Goal: Task Accomplishment & Management: Use online tool/utility

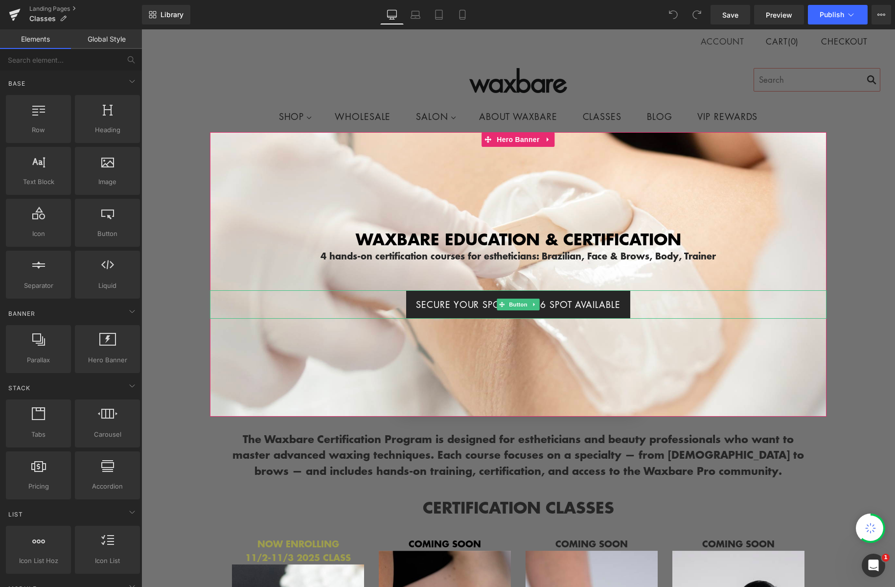
click at [566, 301] on span "SECURE YOUR SPOT! ONLY 6 SPOT AVAILABLE" at bounding box center [518, 304] width 204 height 14
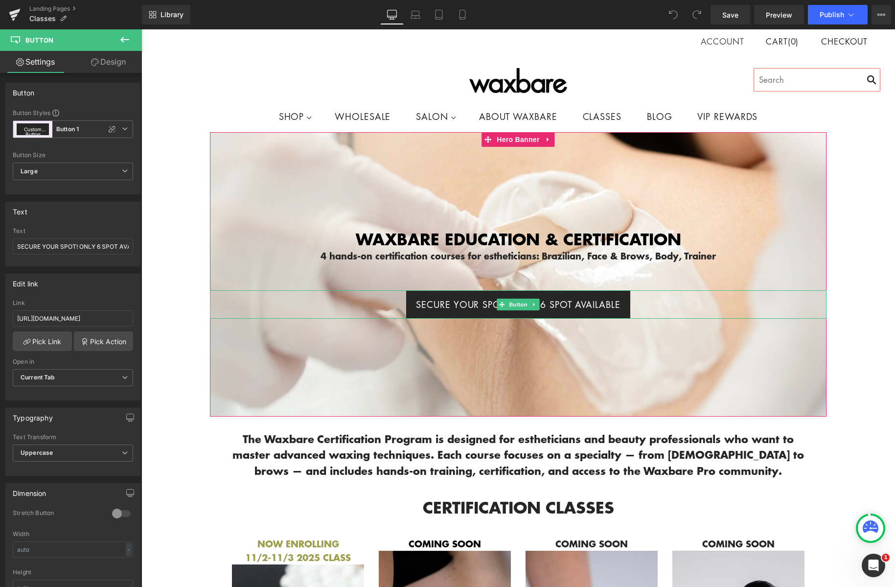
click at [569, 299] on span "SECURE YOUR SPOT! ONLY 6 SPOT AVAILABLE" at bounding box center [518, 304] width 204 height 14
click at [573, 299] on span "SECURE YOUR SPOT! ONLY 6 SPOT AVAILABLE" at bounding box center [518, 304] width 204 height 14
click at [572, 299] on span "SECURE YOUR SPOT! ONLY 6 SPOT AVAILABLE" at bounding box center [518, 304] width 204 height 14
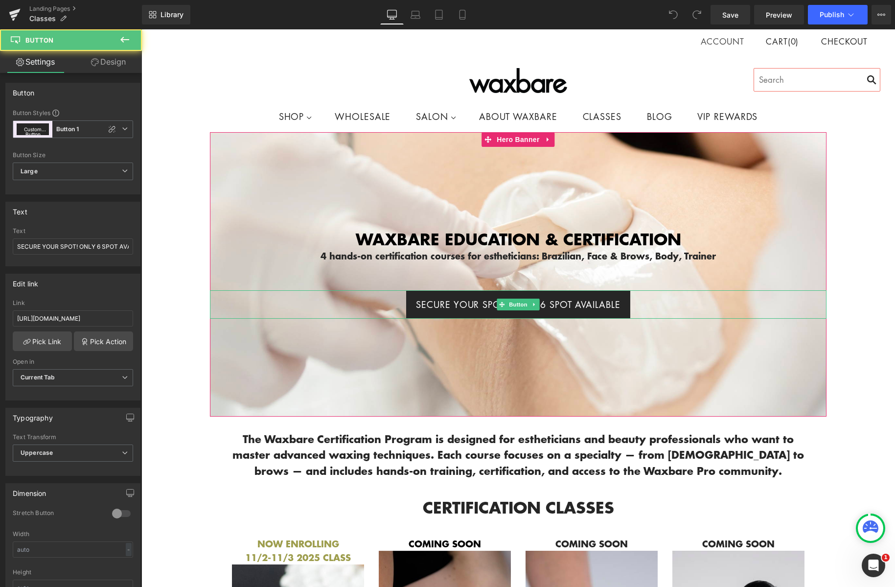
click at [572, 299] on span "SECURE YOUR SPOT! ONLY 6 SPOT AVAILABLE" at bounding box center [518, 304] width 204 height 14
click at [566, 298] on span "SECURE YOUR SPOT! ONLY 6 SPOT AVAILABLE" at bounding box center [518, 304] width 204 height 14
click at [657, 328] on div at bounding box center [518, 274] width 616 height 284
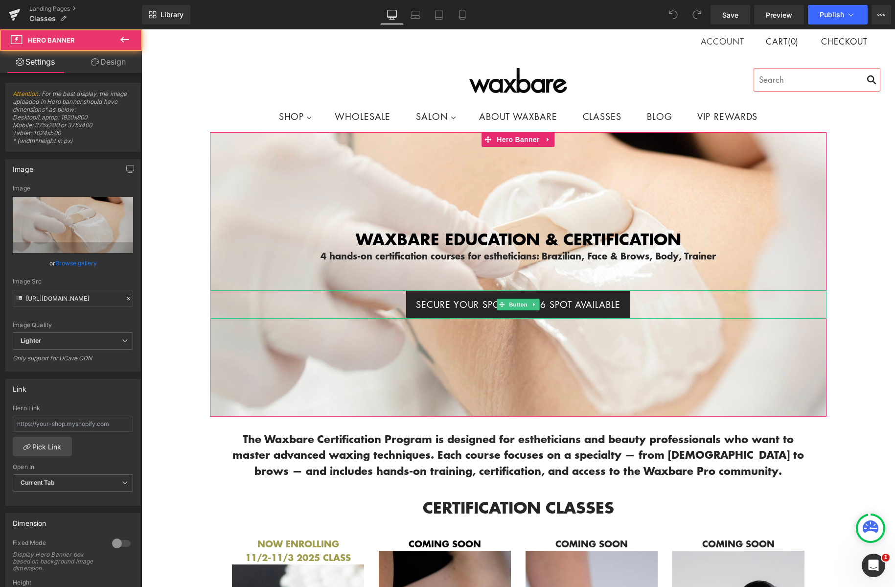
click at [588, 295] on link "SECURE YOUR SPOT! ONLY 6 SPOT AVAILABLE" at bounding box center [518, 304] width 224 height 28
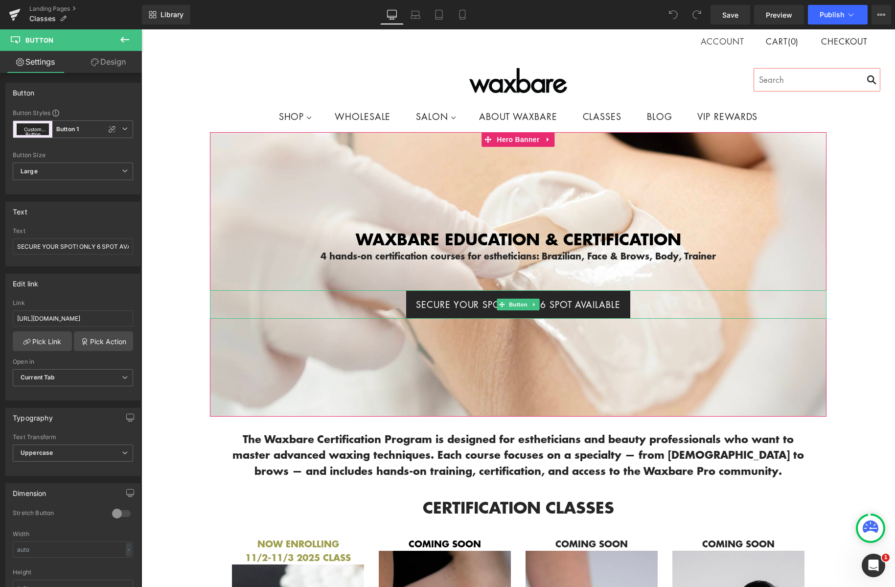
click at [552, 298] on span "SECURE YOUR SPOT! ONLY 6 SPOT AVAILABLE" at bounding box center [518, 304] width 204 height 14
click at [571, 297] on span "SECURE YOUR SPOT! ONLY 6 SPOT AVAILABLE" at bounding box center [518, 304] width 204 height 14
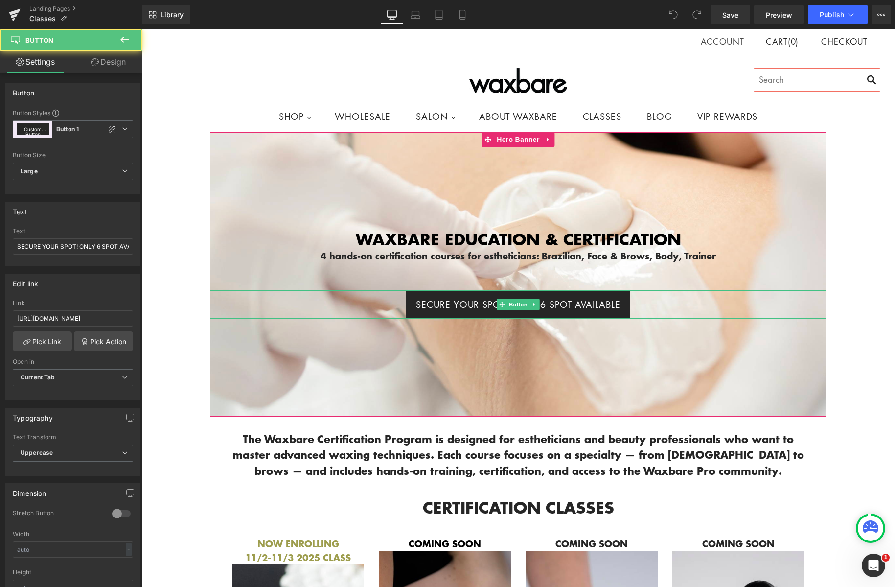
click at [571, 297] on span "SECURE YOUR SPOT! ONLY 6 SPOT AVAILABLE" at bounding box center [518, 304] width 204 height 14
click at [619, 299] on link "SECURE YOUR SPOT! ONLY 6 SPOT AVAILABLE" at bounding box center [518, 304] width 224 height 28
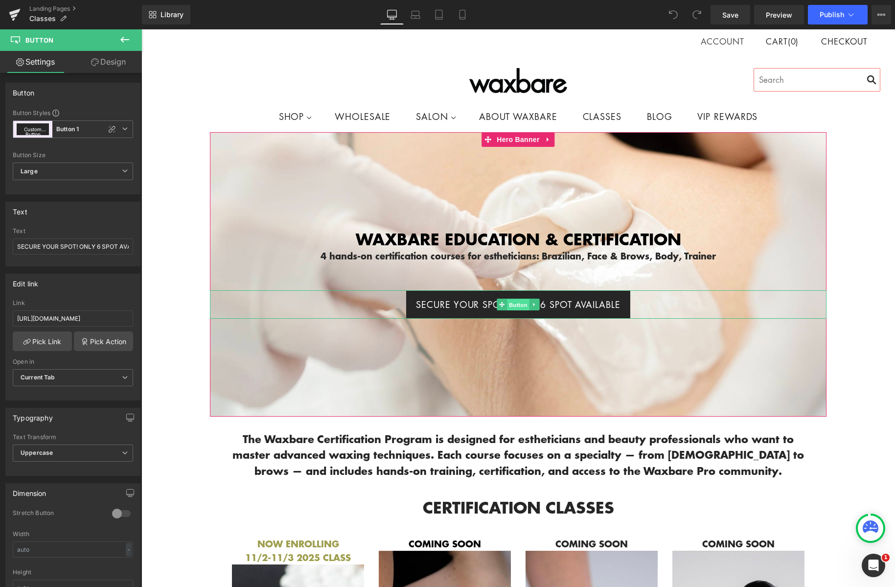
click at [521, 301] on span "Button" at bounding box center [518, 305] width 23 height 12
click at [521, 301] on span "Button" at bounding box center [518, 304] width 23 height 12
click at [571, 301] on span "SECURE YOUR SPOT! ONLY 6 SPOT AVAILABLE" at bounding box center [518, 304] width 204 height 14
click at [623, 299] on link "SECURE YOUR SPOT! ONLY 6 SPOT AVAILABLE" at bounding box center [518, 304] width 224 height 28
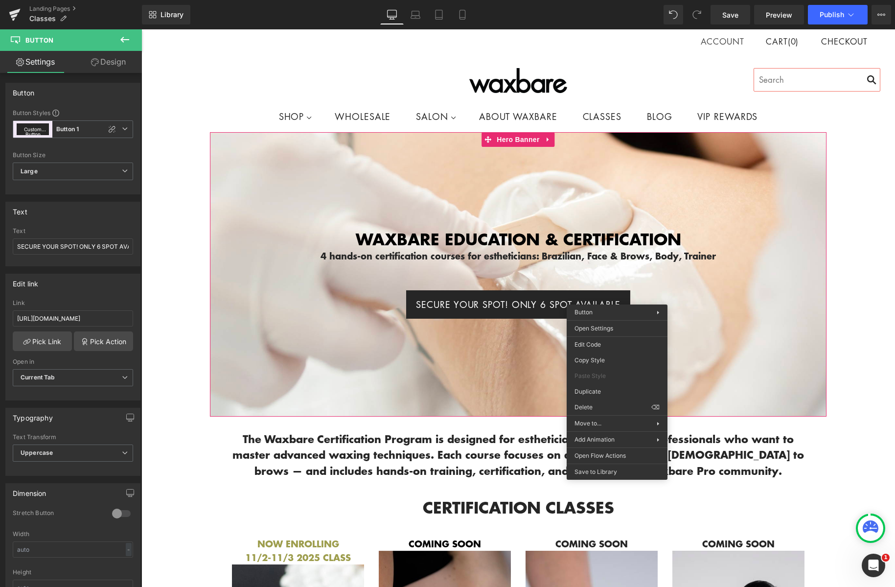
click at [457, 304] on span "SECURE YOUR SPOT! ONLY 6 SPOT AVAILABLE" at bounding box center [518, 304] width 204 height 14
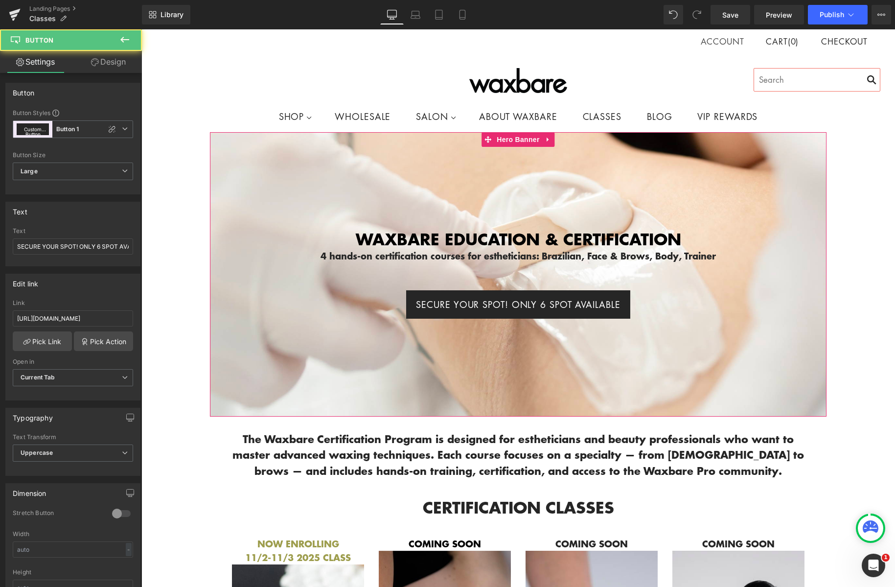
click at [460, 302] on span "SECURE YOUR SPOT! ONLY 6 SPOT AVAILABLE" at bounding box center [518, 304] width 204 height 14
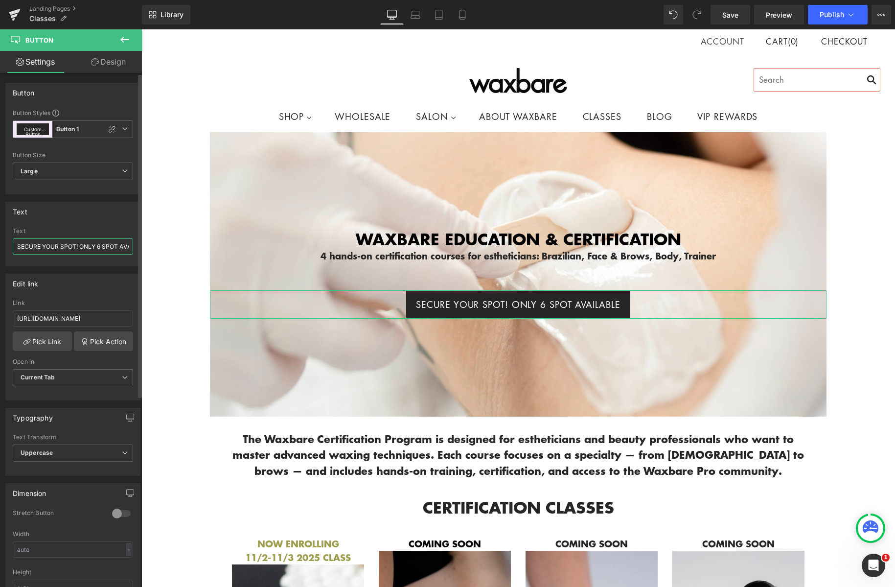
drag, startPoint x: 75, startPoint y: 247, endPoint x: 111, endPoint y: 250, distance: 36.3
click at [75, 247] on input "SECURE YOUR SPOT! ONLY 6 SPOT AVAILABLE" at bounding box center [73, 246] width 120 height 16
type input "SECURE YOUR SPOT! ONLY 6 SPOTS AVAILABLE"
click at [725, 12] on span "Save" at bounding box center [730, 15] width 16 height 10
click at [835, 12] on span "Publish" at bounding box center [831, 15] width 24 height 8
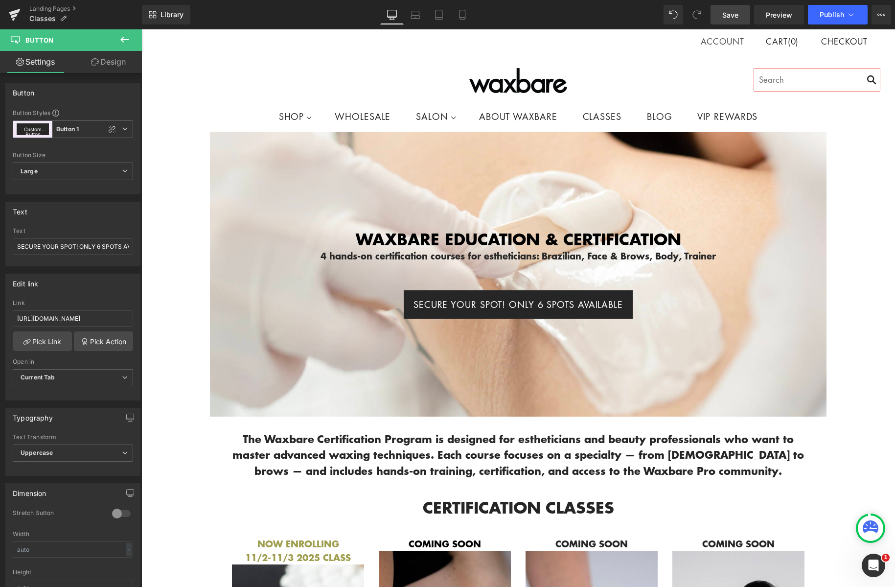
drag, startPoint x: 802, startPoint y: 90, endPoint x: 678, endPoint y: 53, distance: 129.6
click at [816, 9] on button "Publish" at bounding box center [838, 15] width 60 height 20
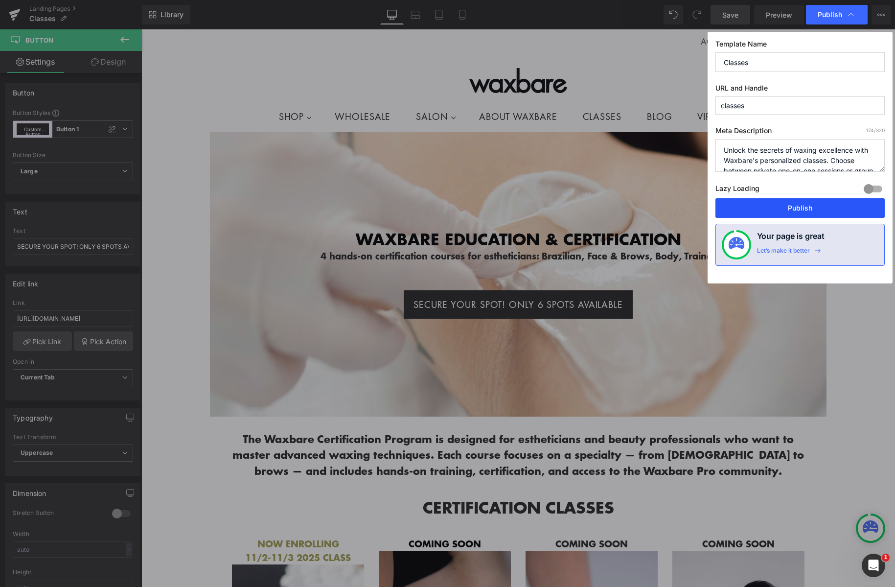
click at [785, 216] on button "Publish" at bounding box center [799, 208] width 169 height 20
